Goal: Task Accomplishment & Management: Manage account settings

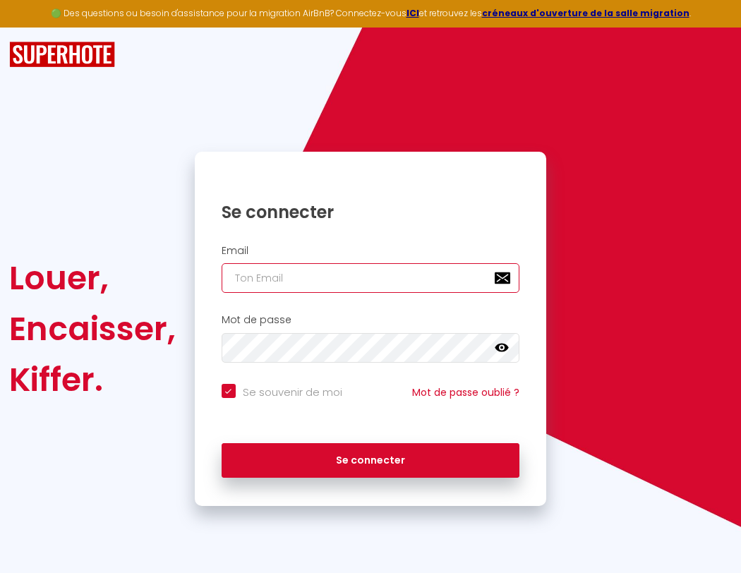
type input "l"
checkbox input "true"
type input "le"
checkbox input "true"
type input "les"
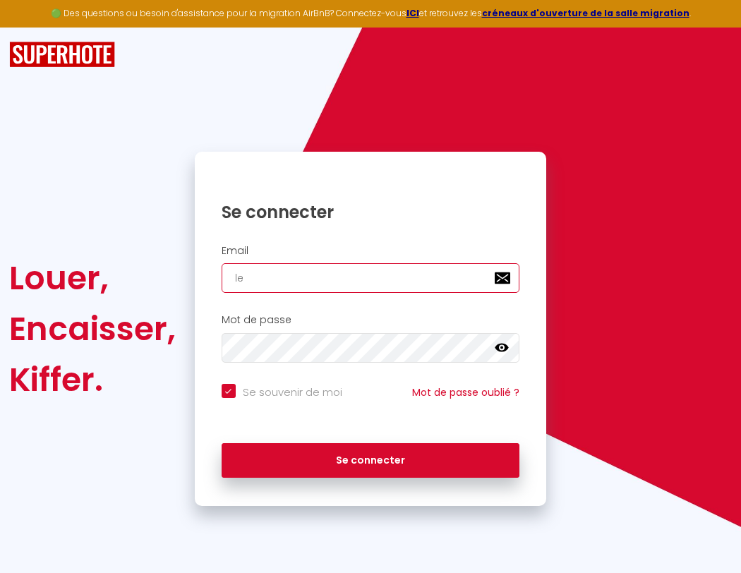
checkbox input "true"
type input "lesp"
checkbox input "true"
type input "lespa"
checkbox input "true"
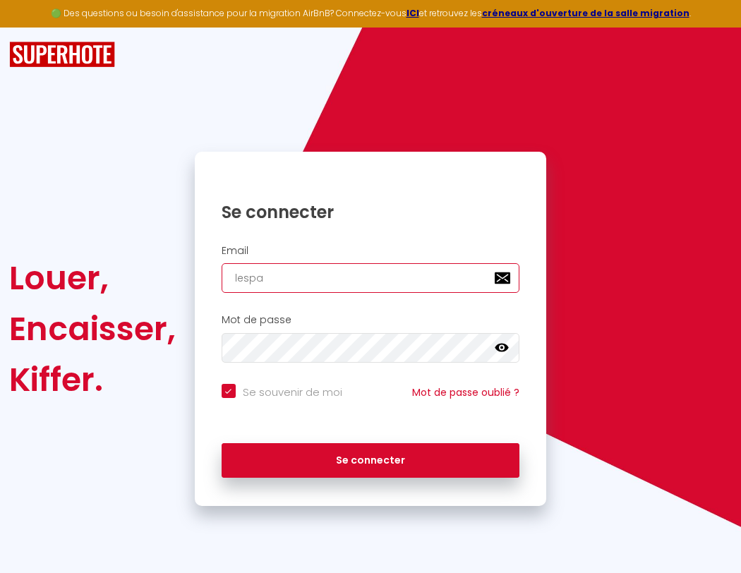
type input "lespac"
checkbox input "true"
type input "lespace"
checkbox input "true"
type input "lespaced"
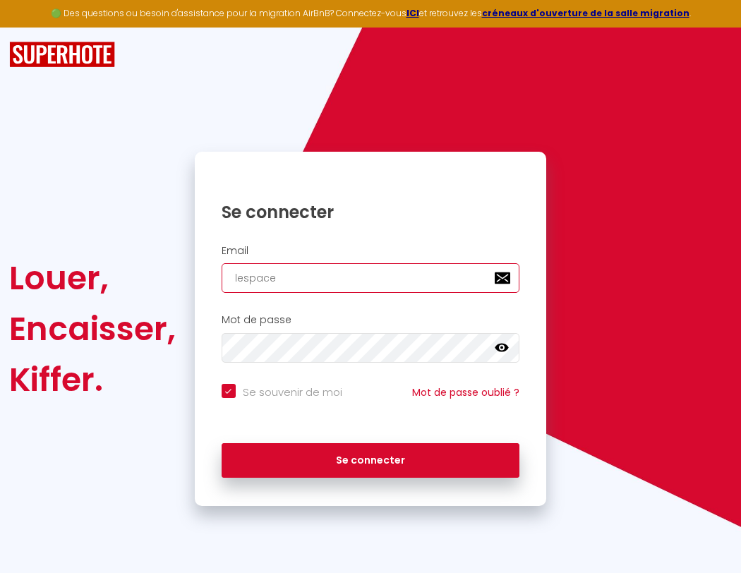
checkbox input "true"
type input "l"
checkbox input "true"
type input "le"
checkbox input "true"
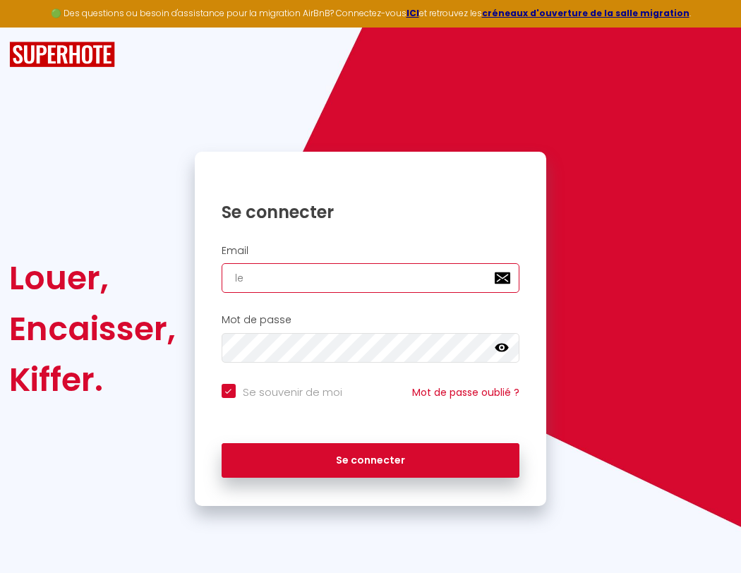
type input "les"
checkbox input "true"
type input "lesp"
checkbox input "true"
type input "lespa"
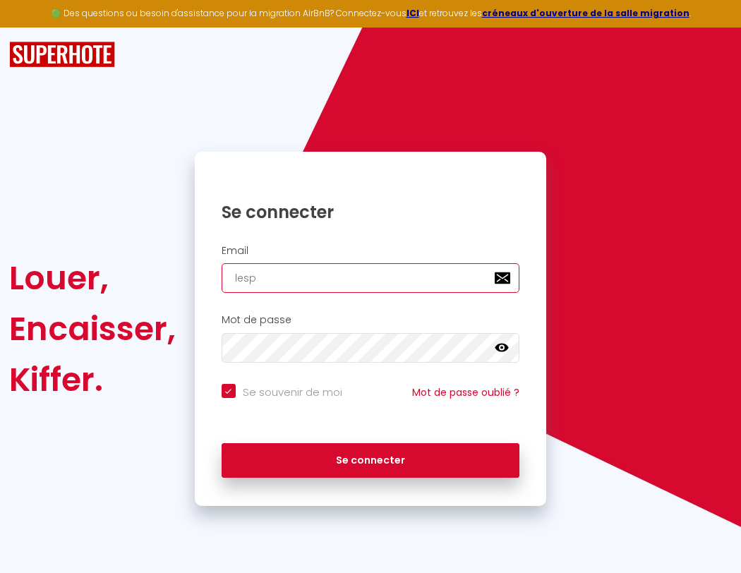
checkbox input "true"
type input "lespac"
checkbox input "true"
type input "lespace"
checkbox input "true"
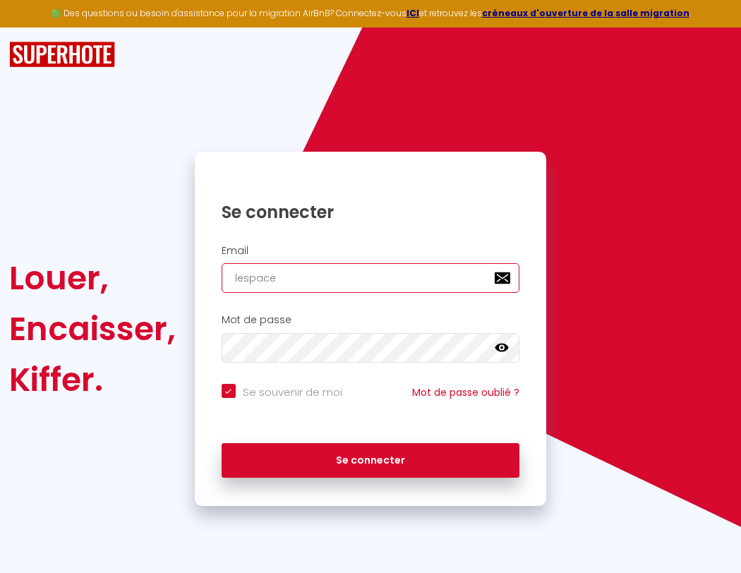
type input "lespaced"
checkbox input "true"
type input "l"
checkbox input "true"
type input "lespacede"
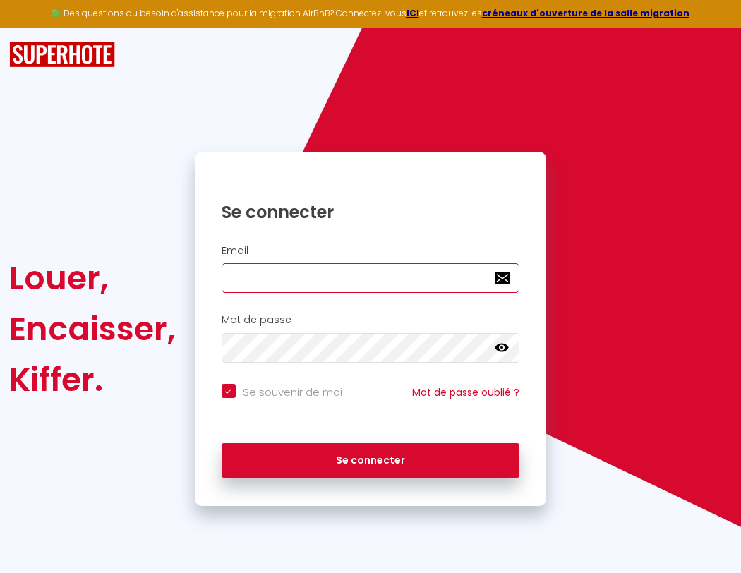
checkbox input "true"
type input "le"
checkbox input "true"
type input "lespacedet"
checkbox input "true"
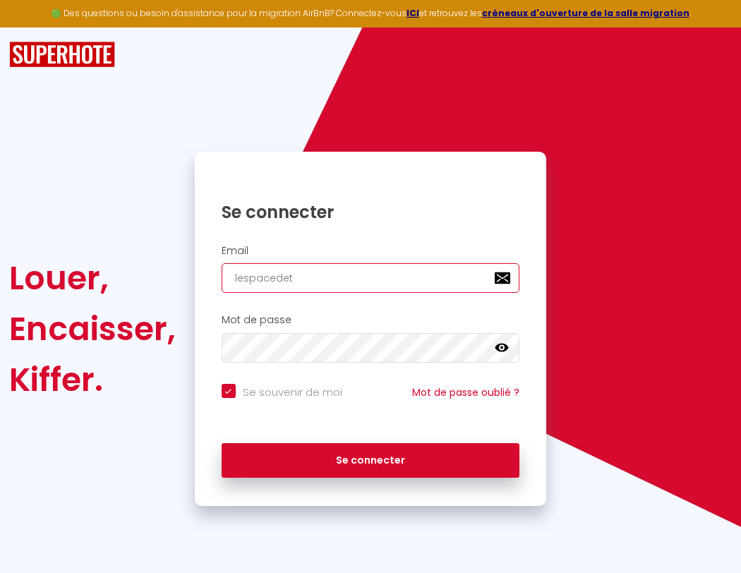
type input "lespacedete"
checkbox input "true"
type input "lespacedeten"
checkbox input "true"
type input "lespacedetent"
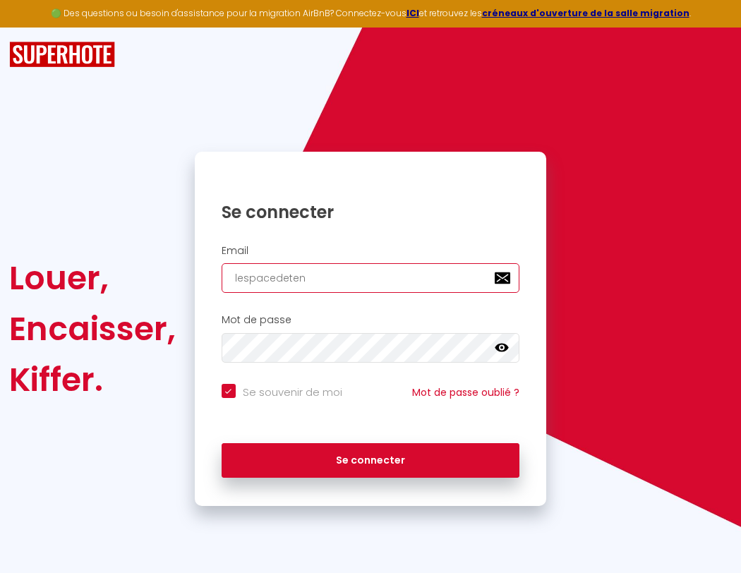
checkbox input "true"
type input "lespacedetente"
checkbox input "true"
